Goal: Find specific page/section: Find specific page/section

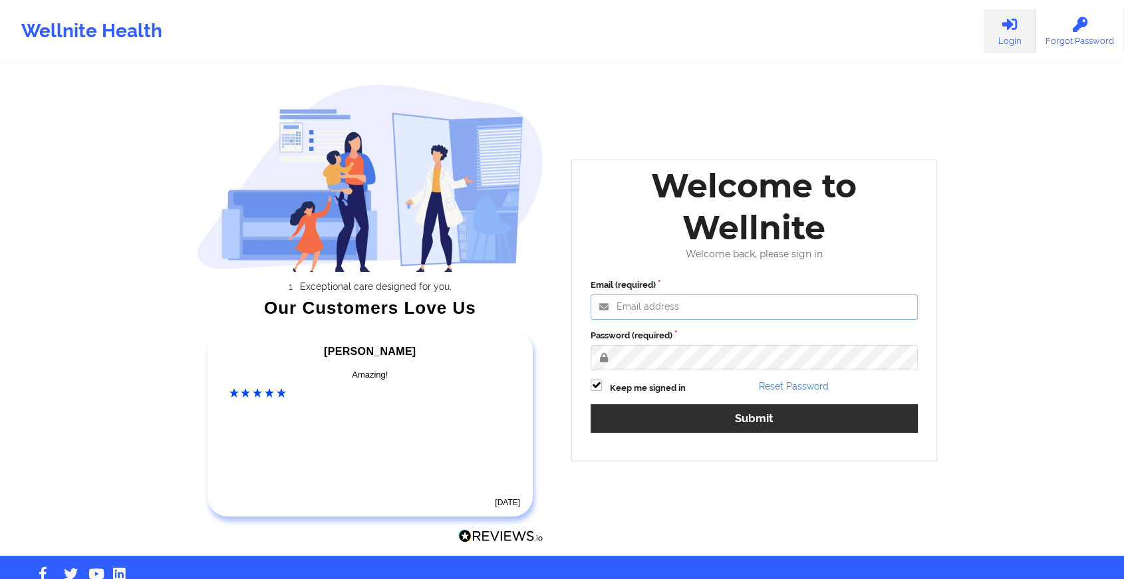
type input "[EMAIL_ADDRESS][DOMAIN_NAME]"
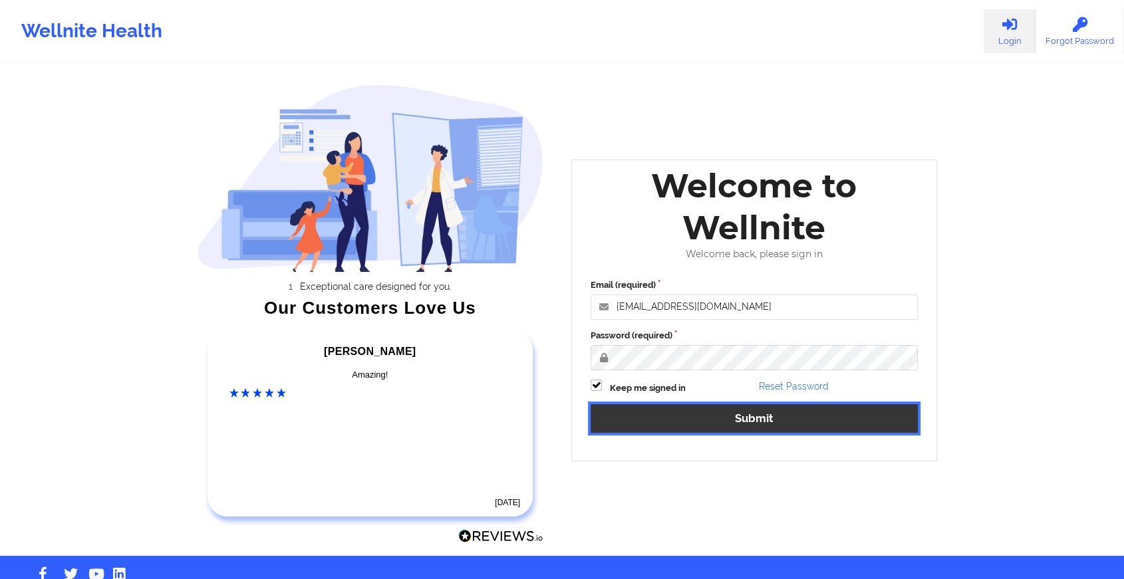
click at [677, 416] on button "Submit" at bounding box center [754, 419] width 327 height 29
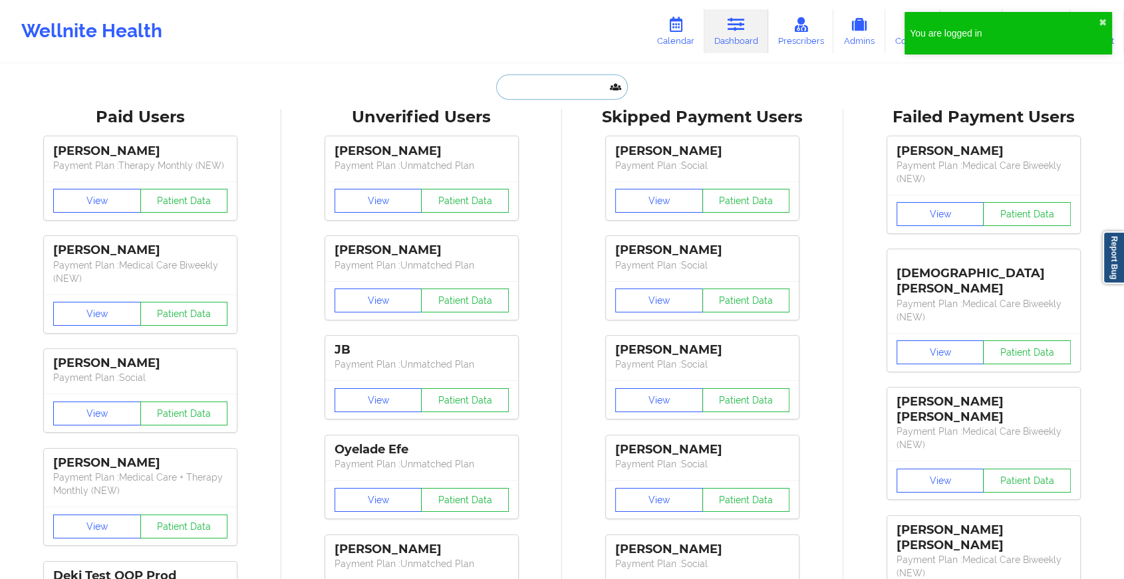
click at [551, 95] on input "text" at bounding box center [562, 87] width 132 height 25
paste input "[PHONE_NUMBER]"
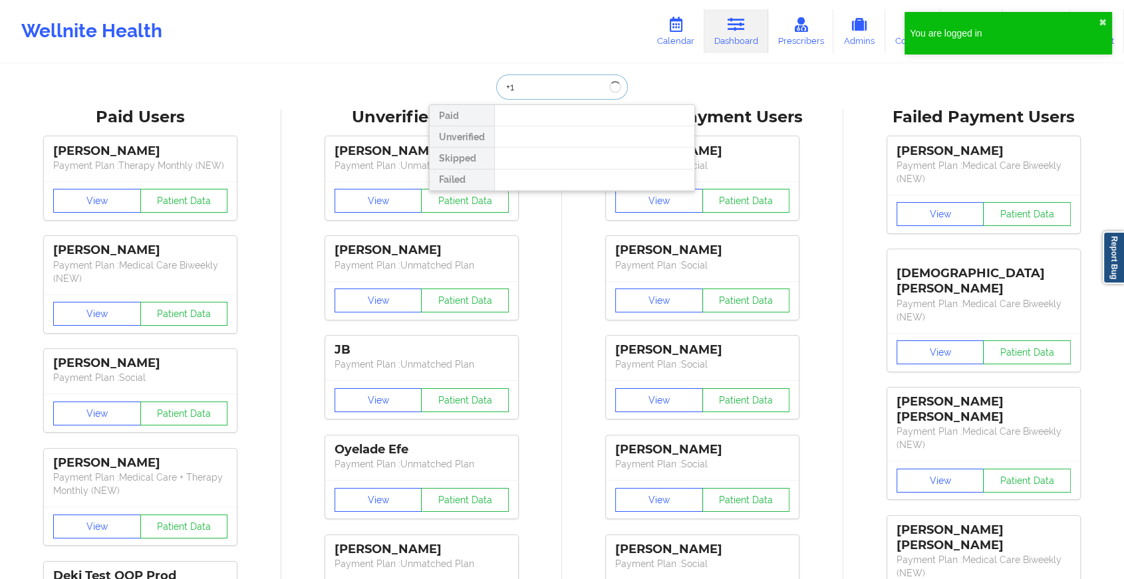
type input "+"
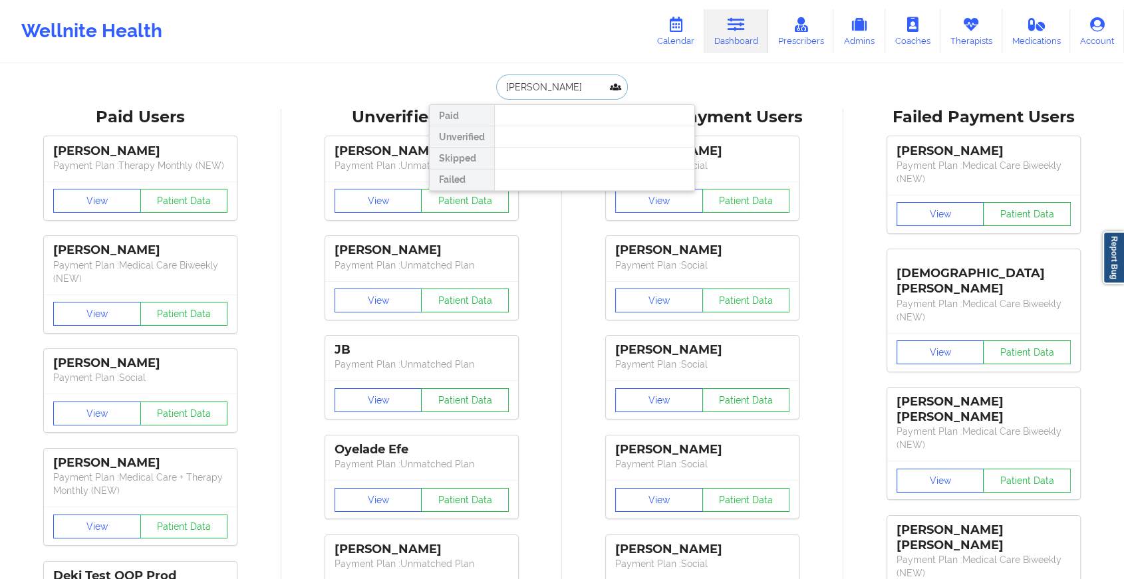
type input "[PERSON_NAME]"
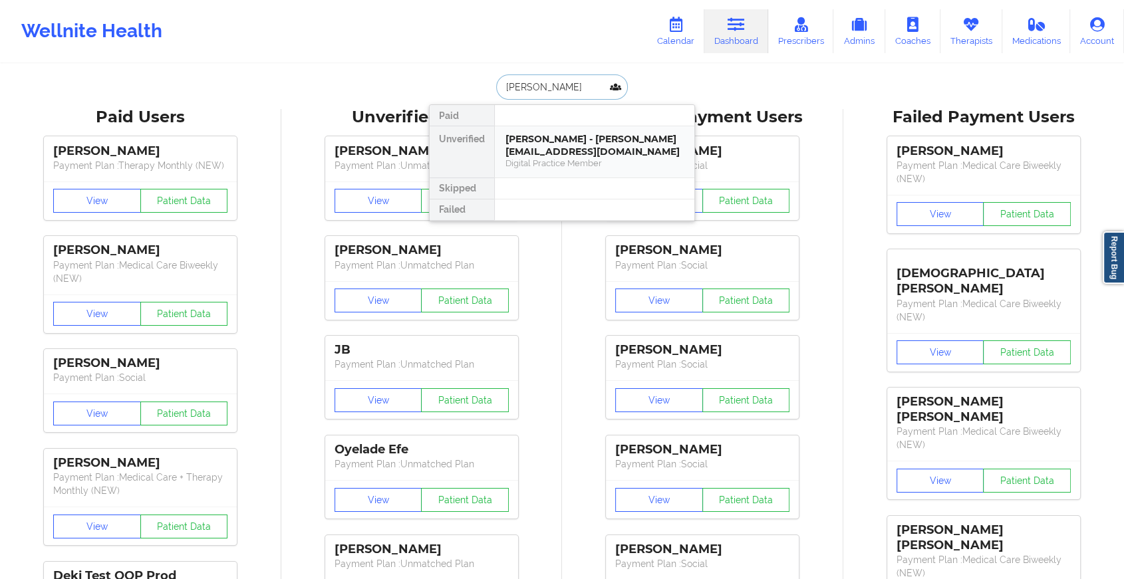
click at [576, 136] on div "[PERSON_NAME] - [PERSON_NAME][EMAIL_ADDRESS][DOMAIN_NAME]" at bounding box center [595, 145] width 178 height 25
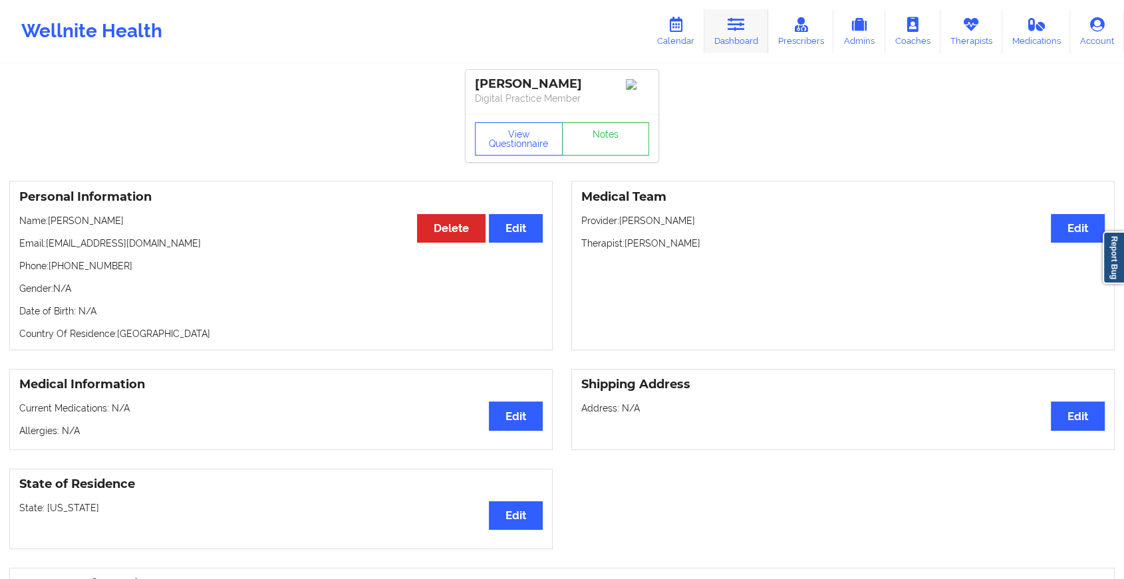
click at [724, 23] on link "Dashboard" at bounding box center [737, 31] width 64 height 44
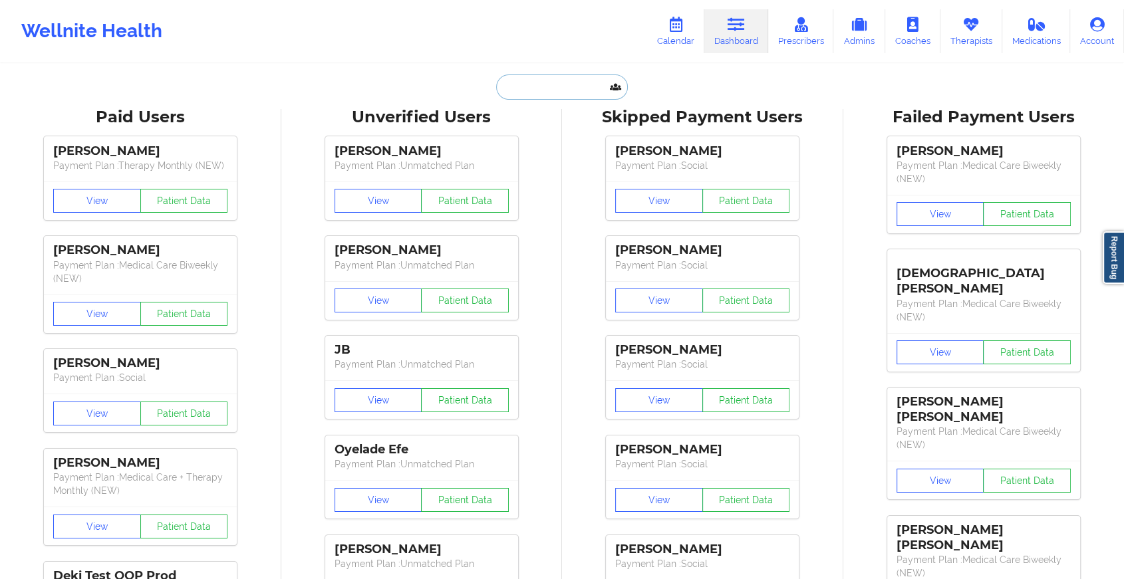
click at [546, 84] on input "text" at bounding box center [562, 87] width 132 height 25
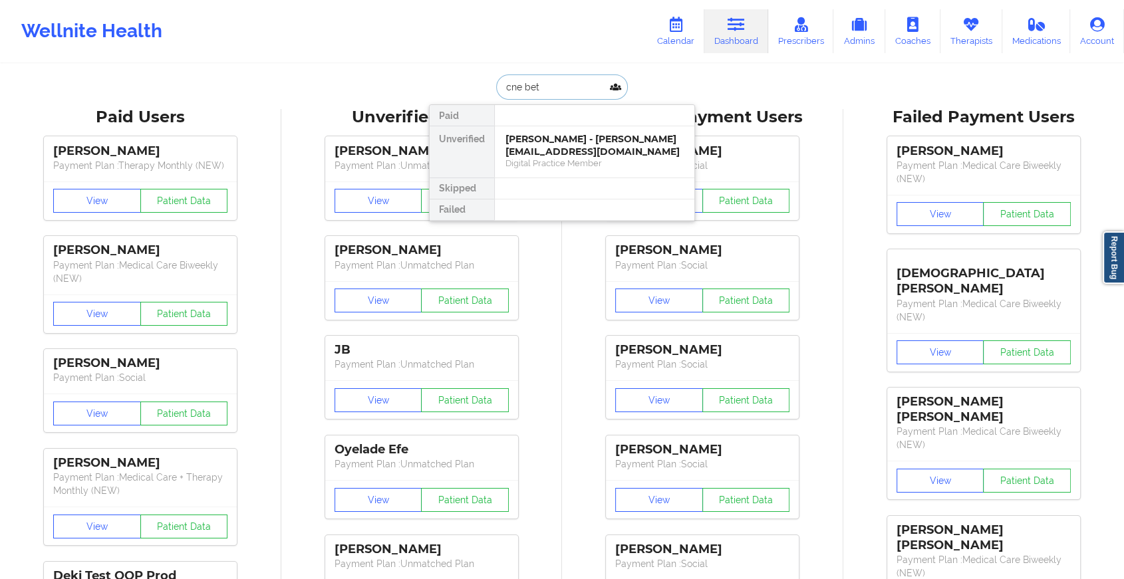
type input "cne bett"
click at [565, 158] on div "Digital Practice Member" at bounding box center [595, 163] width 178 height 11
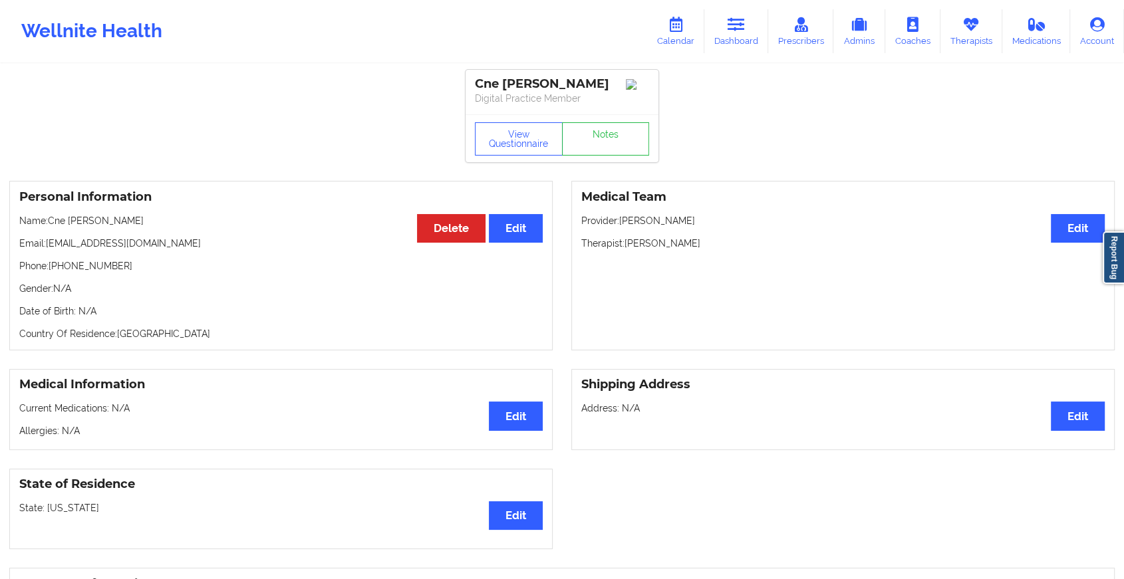
click at [53, 220] on p "Name: Cne [PERSON_NAME]" at bounding box center [281, 220] width 524 height 13
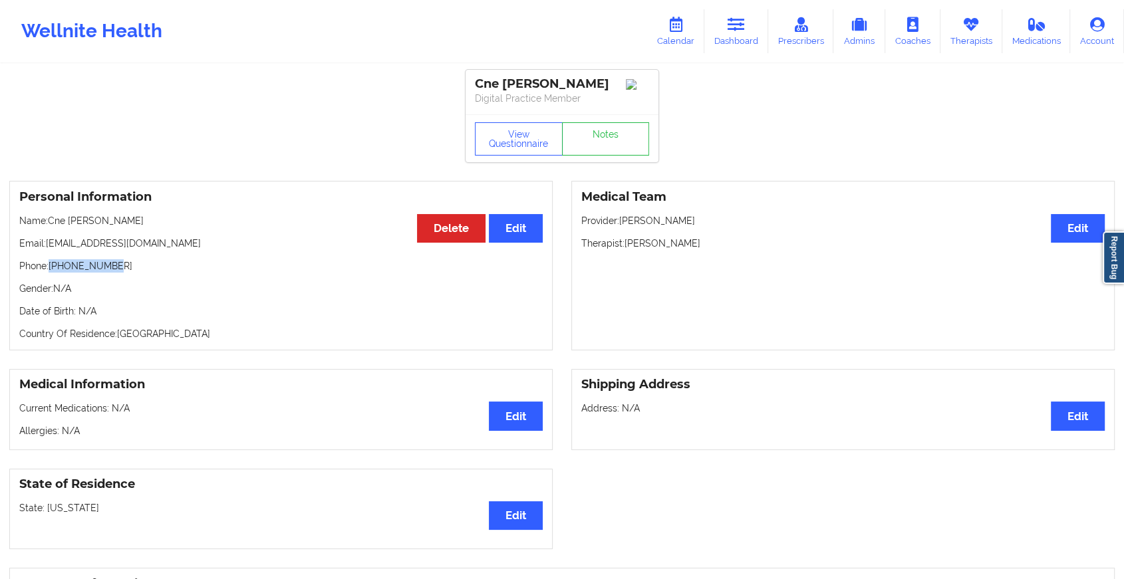
drag, startPoint x: 51, startPoint y: 270, endPoint x: 144, endPoint y: 267, distance: 93.2
click at [144, 267] on p "Phone: [PHONE_NUMBER]" at bounding box center [281, 265] width 524 height 13
copy p "[PHONE_NUMBER]"
click at [972, 35] on link "Therapists" at bounding box center [972, 31] width 62 height 44
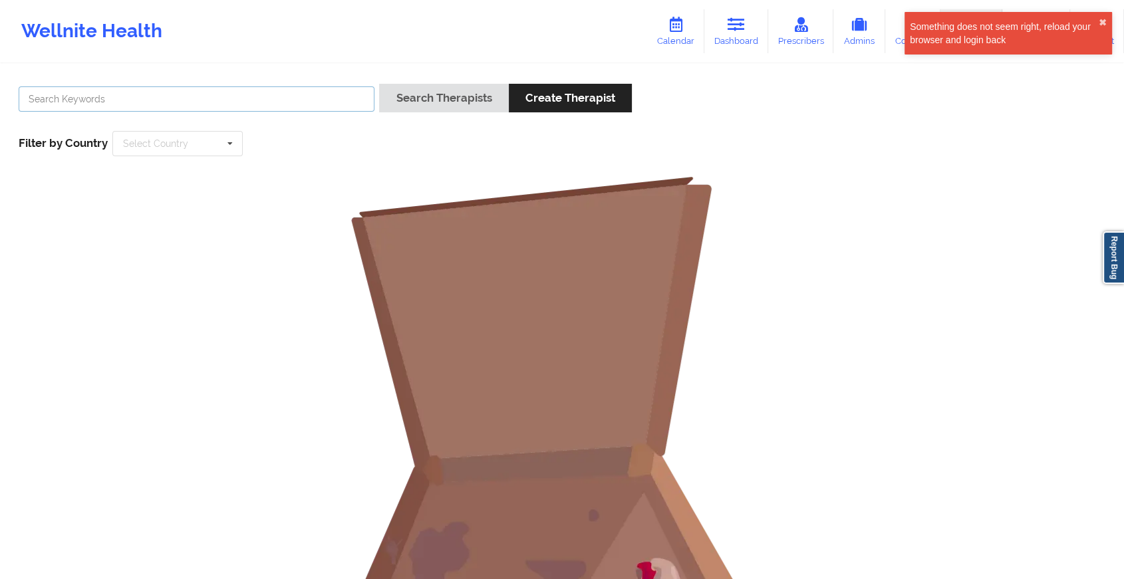
click at [148, 90] on input "text" at bounding box center [197, 98] width 356 height 25
type input "[PERSON_NAME]"
click at [433, 97] on button "Search Therapists" at bounding box center [443, 98] width 129 height 29
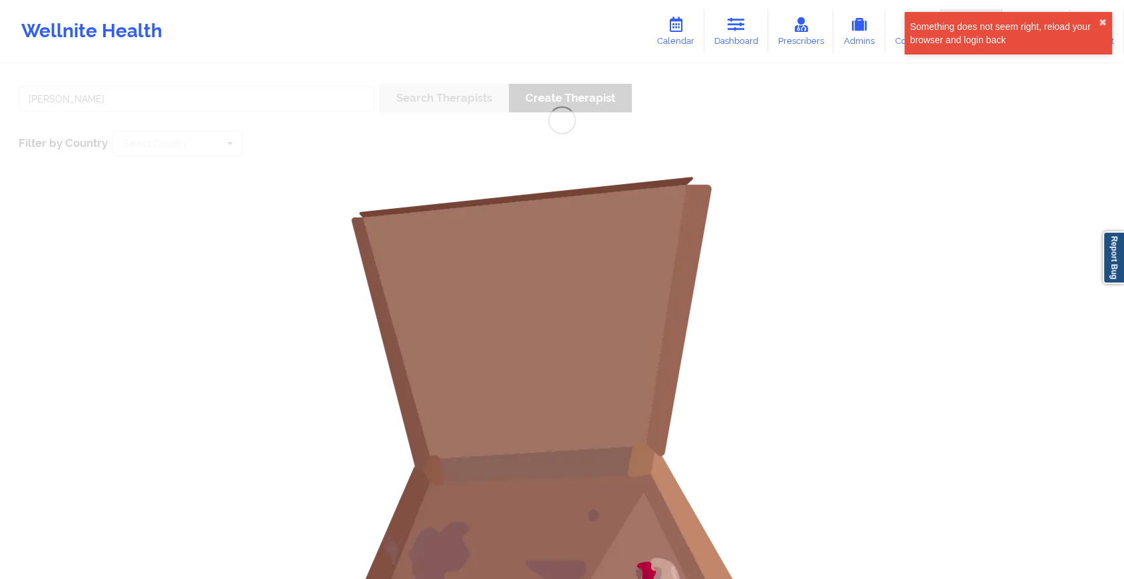
click at [281, 92] on div "[PERSON_NAME] Search Therapists Create Therapist Filter by Country Select Count…" at bounding box center [562, 410] width 1124 height 691
drag, startPoint x: 281, startPoint y: 92, endPoint x: 272, endPoint y: 94, distance: 9.5
click at [272, 94] on div "[PERSON_NAME] Search Therapists Create Therapist Filter by Country Select Count…" at bounding box center [562, 410] width 1124 height 691
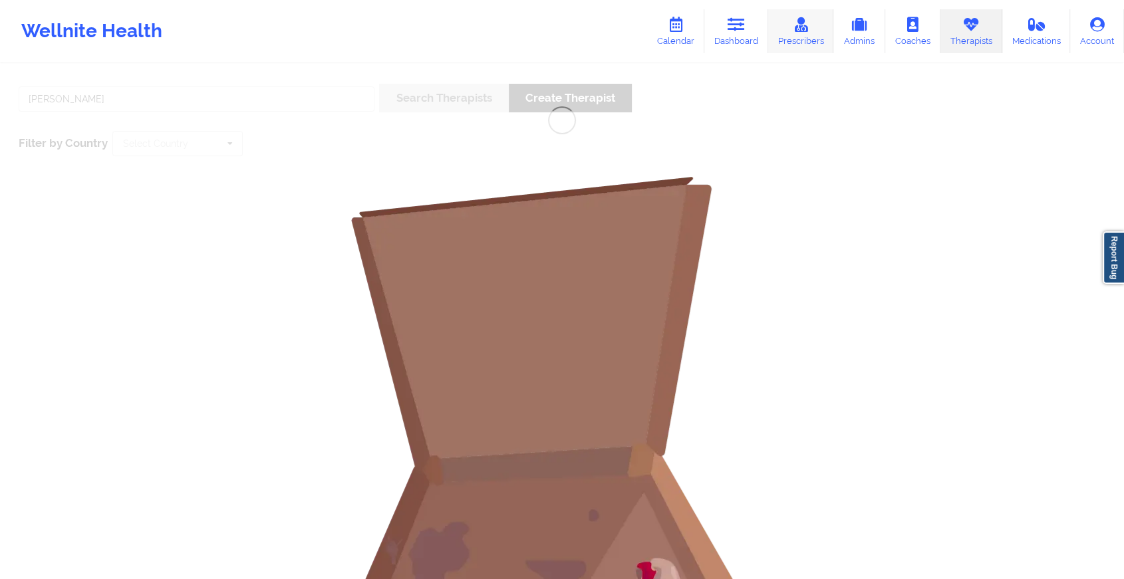
click at [800, 16] on link "Prescribers" at bounding box center [801, 31] width 66 height 44
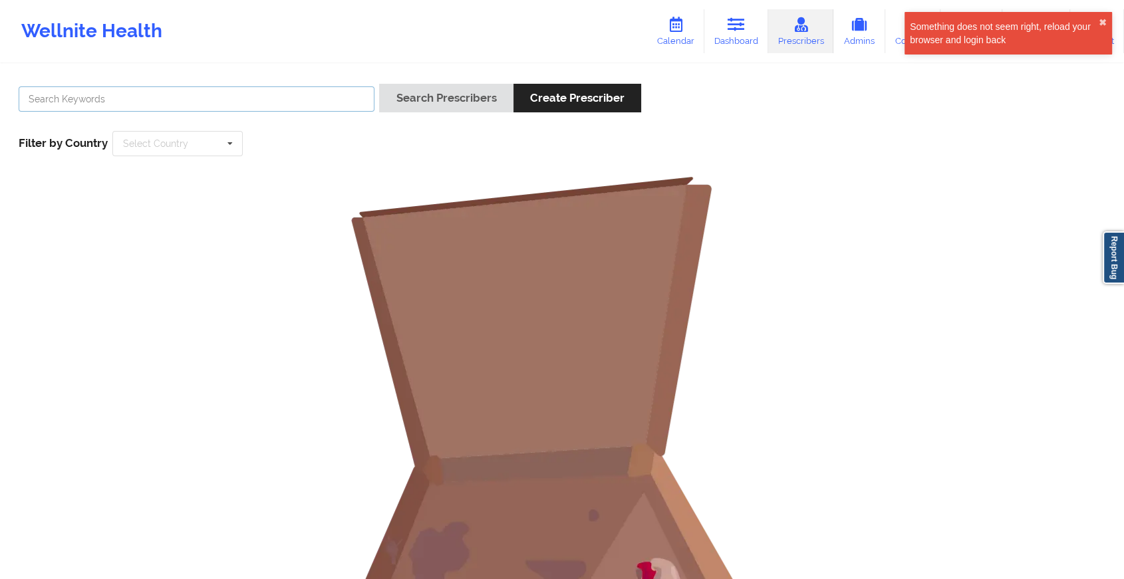
click at [79, 102] on input "text" at bounding box center [197, 98] width 356 height 25
type input "[PERSON_NAME]"
click at [466, 99] on button "Search Prescribers" at bounding box center [446, 98] width 134 height 29
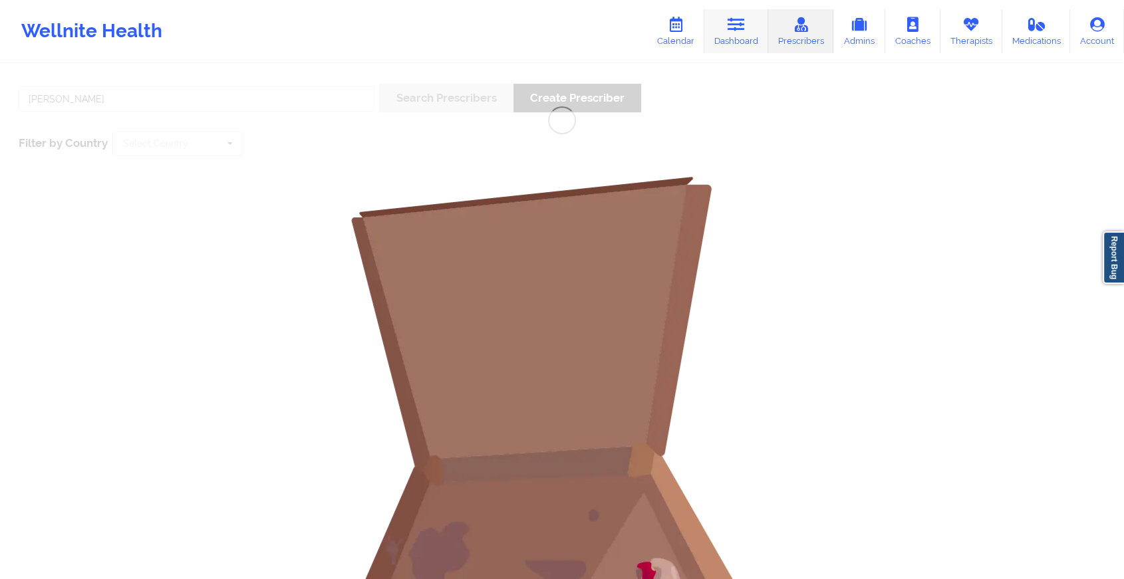
click at [752, 27] on link "Dashboard" at bounding box center [737, 31] width 64 height 44
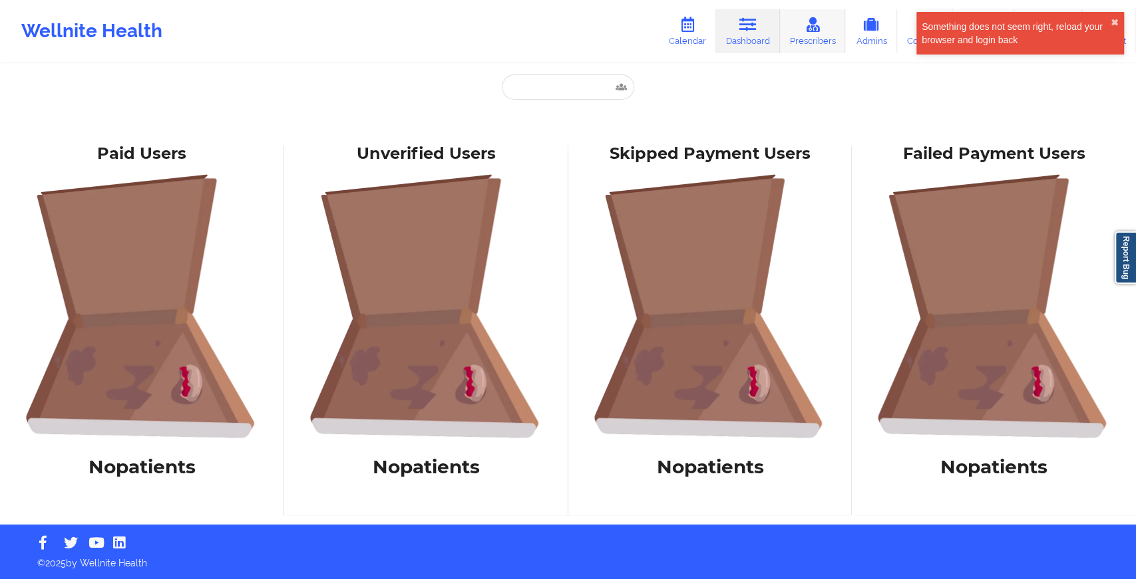
click at [791, 38] on link "Prescribers" at bounding box center [813, 31] width 66 height 44
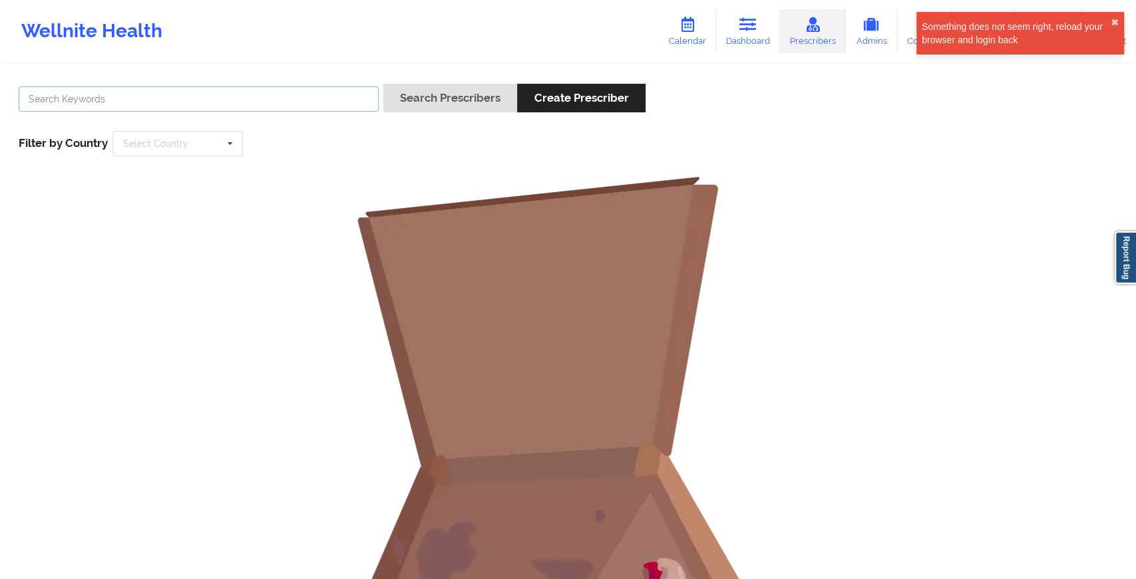
click at [319, 102] on input "text" at bounding box center [199, 98] width 360 height 25
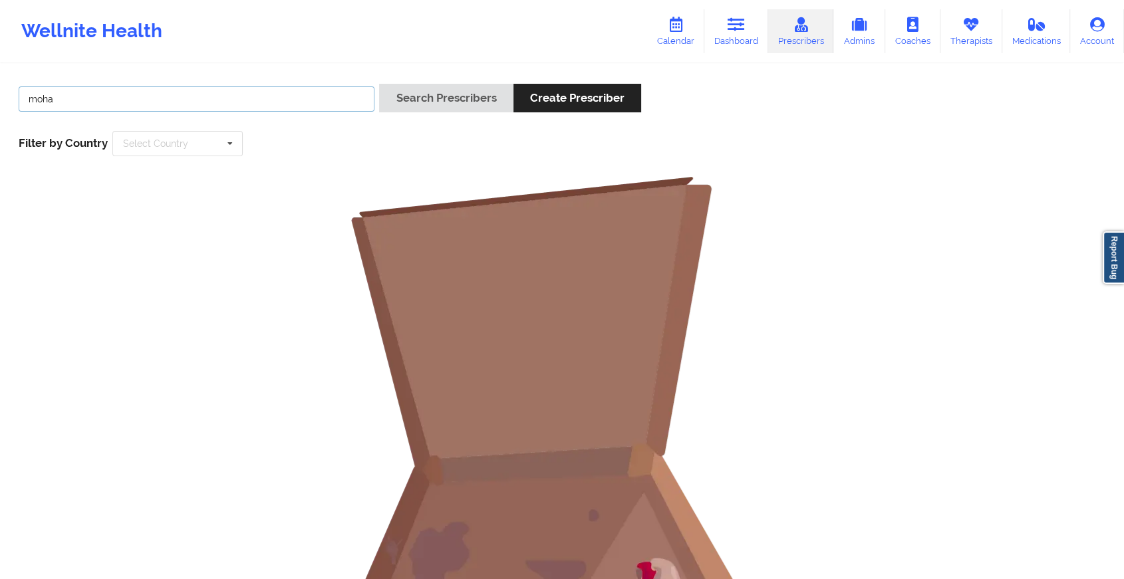
type input "[PERSON_NAME]"
click at [442, 96] on button "Search Prescribers" at bounding box center [446, 98] width 134 height 29
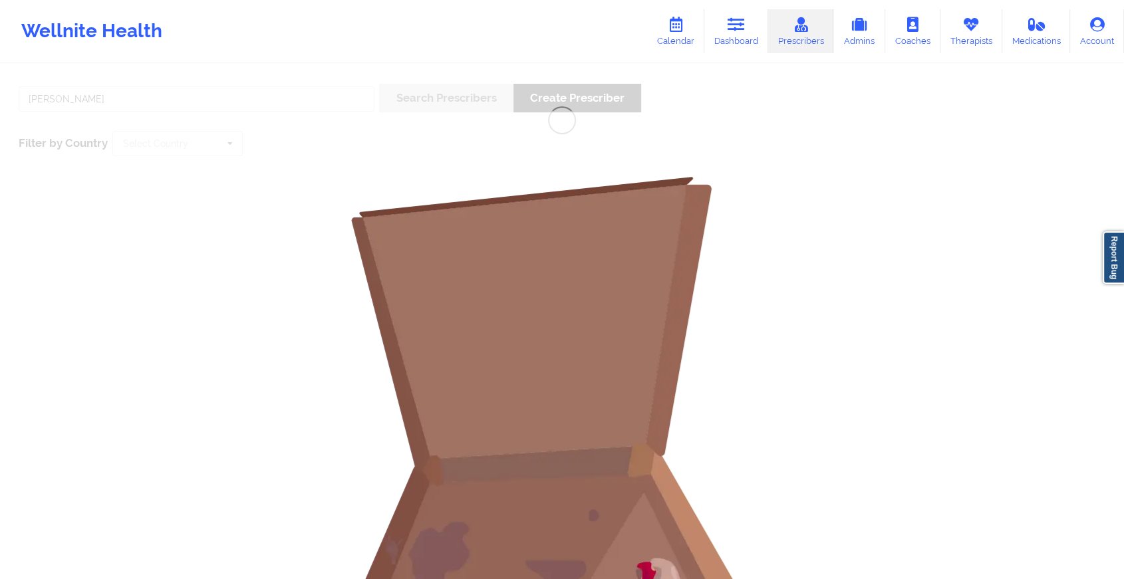
click at [975, 208] on picture at bounding box center [562, 441] width 1106 height 532
click at [971, 21] on icon at bounding box center [971, 24] width 17 height 15
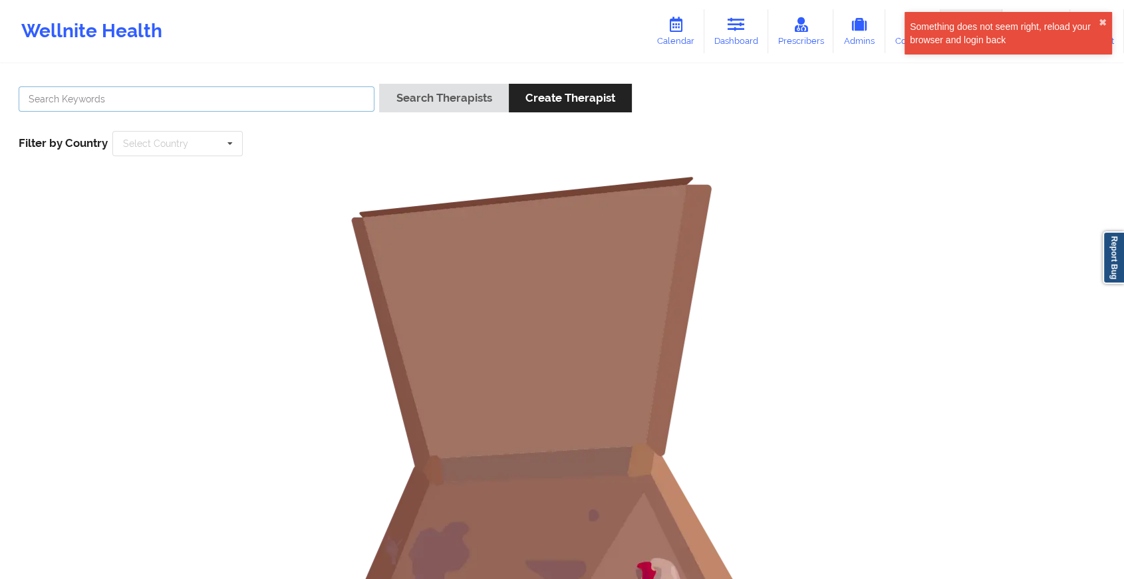
click at [257, 110] on input "text" at bounding box center [197, 98] width 356 height 25
type input "[PERSON_NAME]"
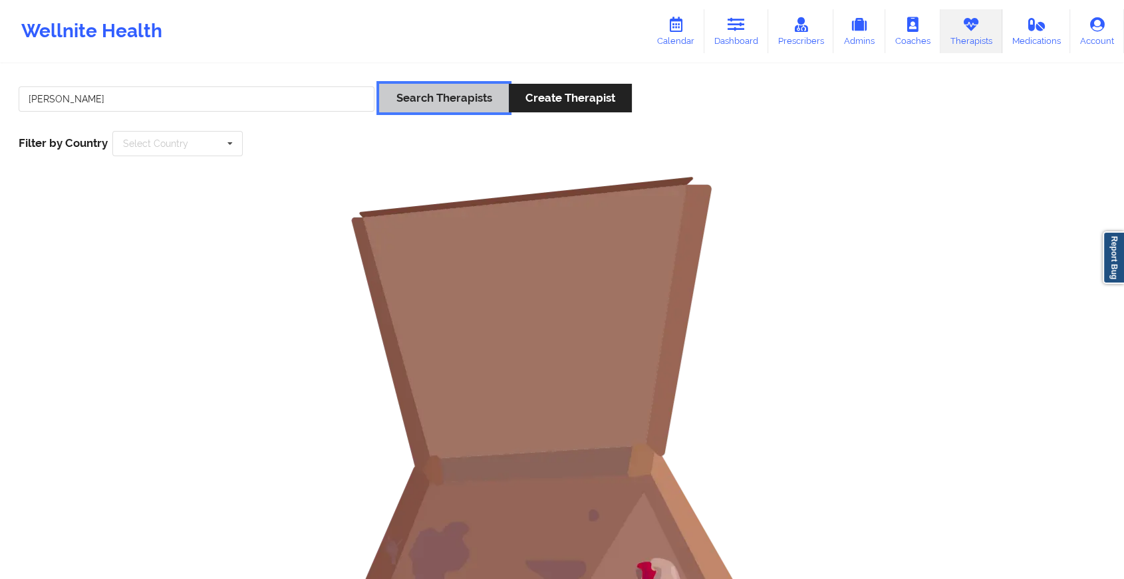
click at [422, 98] on button "Search Therapists" at bounding box center [443, 98] width 129 height 29
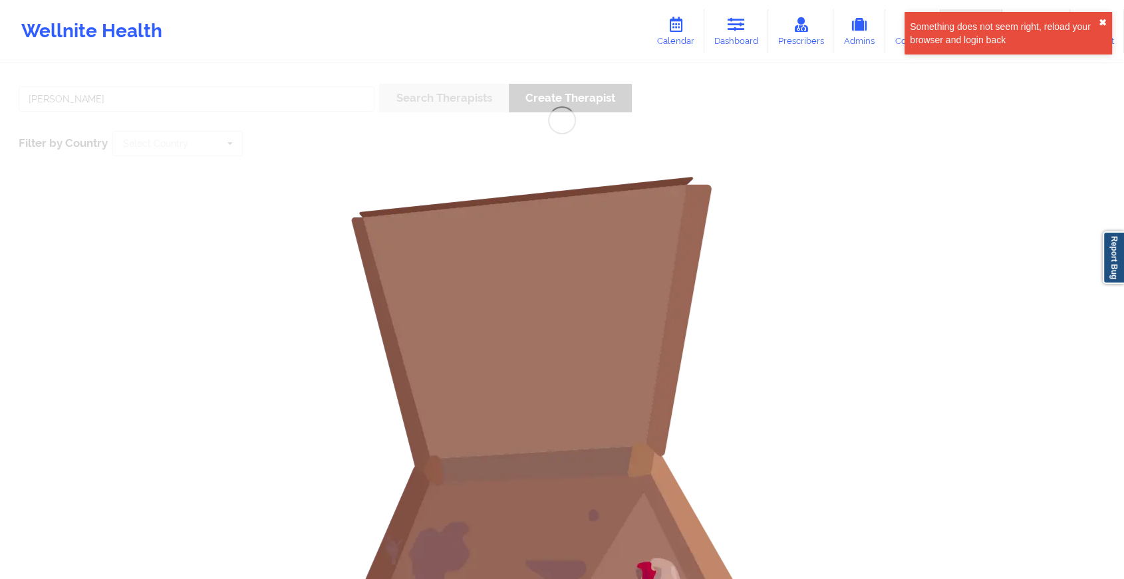
click at [1102, 17] on button "✖︎" at bounding box center [1103, 22] width 8 height 11
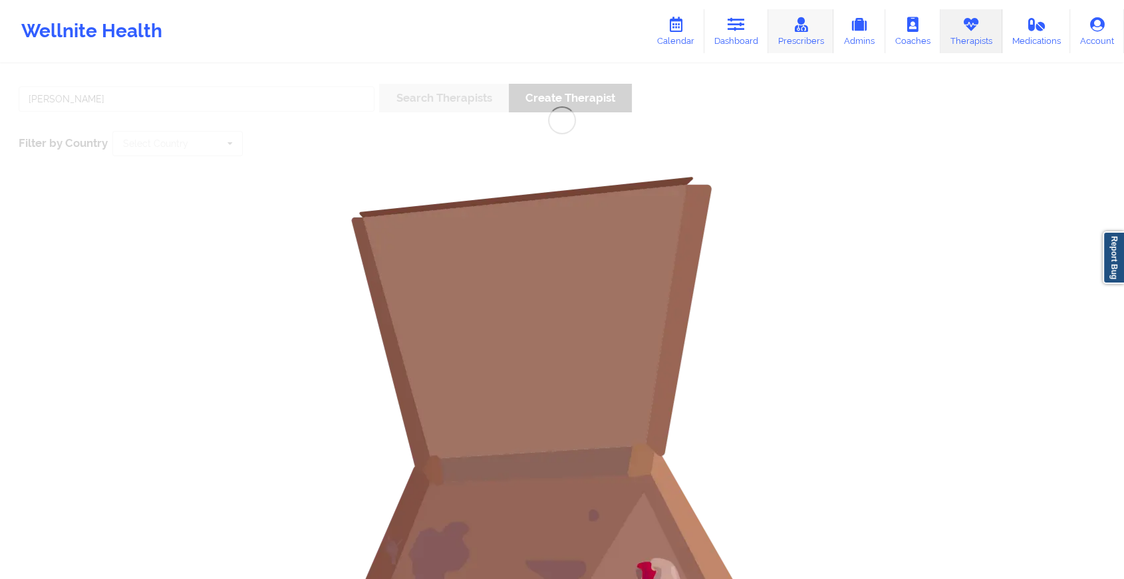
click at [810, 23] on icon at bounding box center [800, 24] width 17 height 15
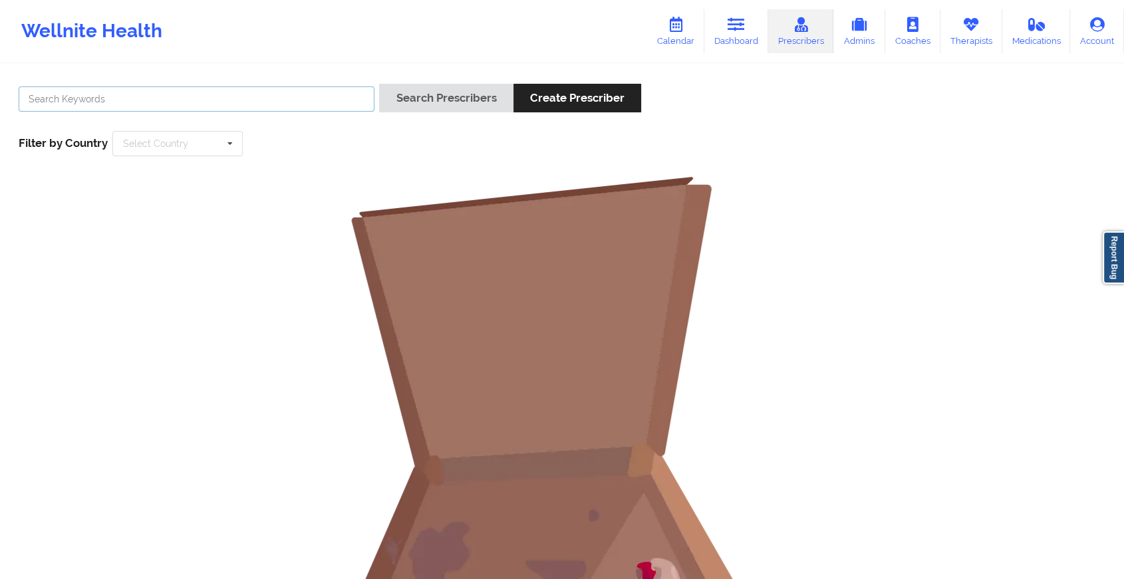
click at [253, 97] on input "text" at bounding box center [197, 98] width 356 height 25
click at [744, 37] on link "Dashboard" at bounding box center [737, 31] width 64 height 44
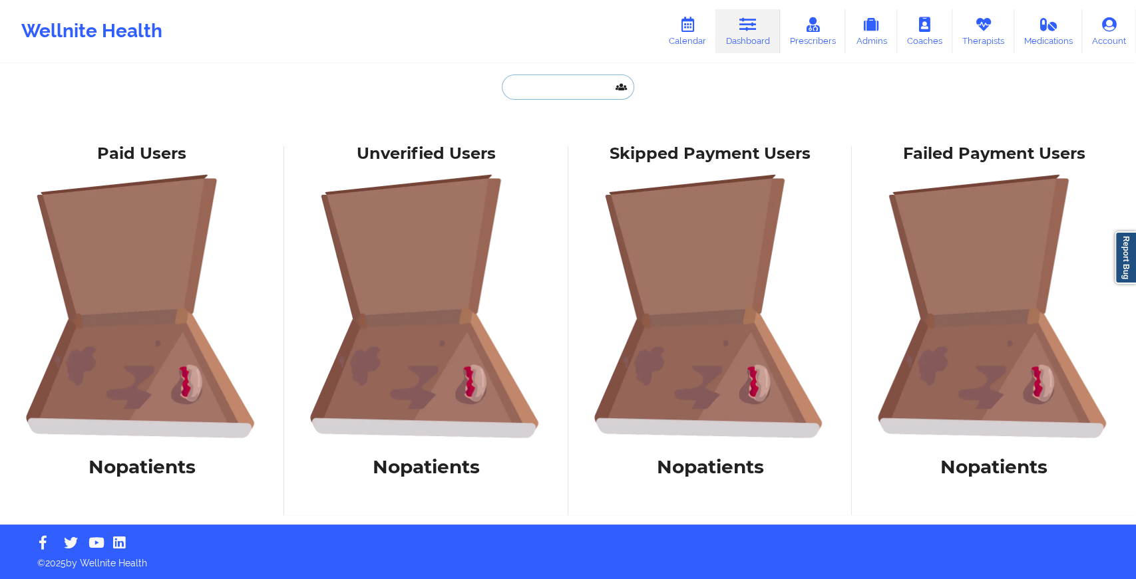
click at [523, 83] on input "text" at bounding box center [568, 87] width 132 height 25
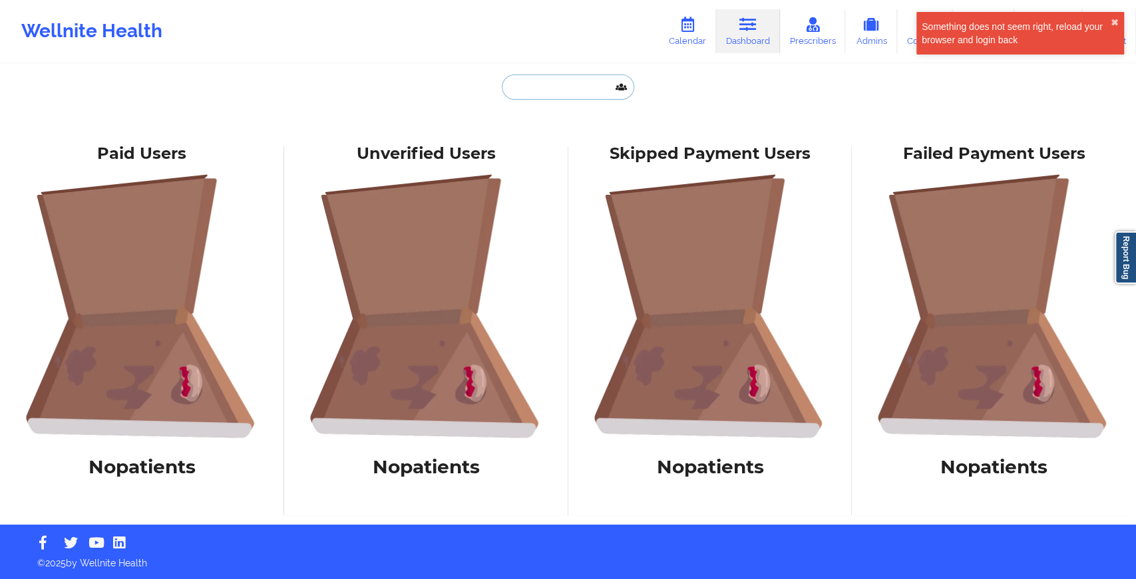
type input "g"
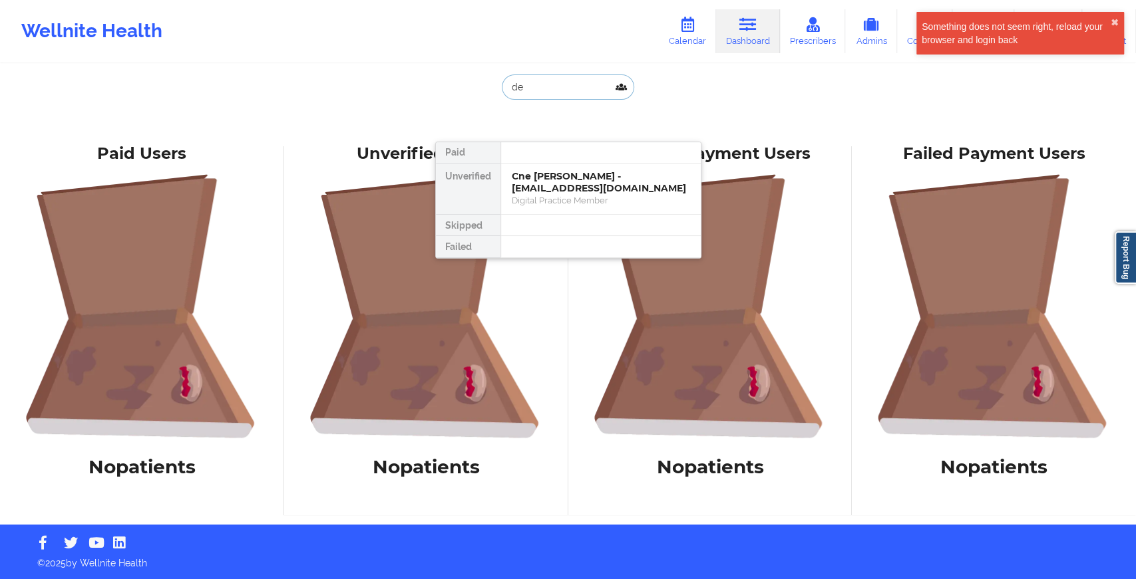
type input "d"
type input "[PERSON_NAME]"
